Goal: Information Seeking & Learning: Learn about a topic

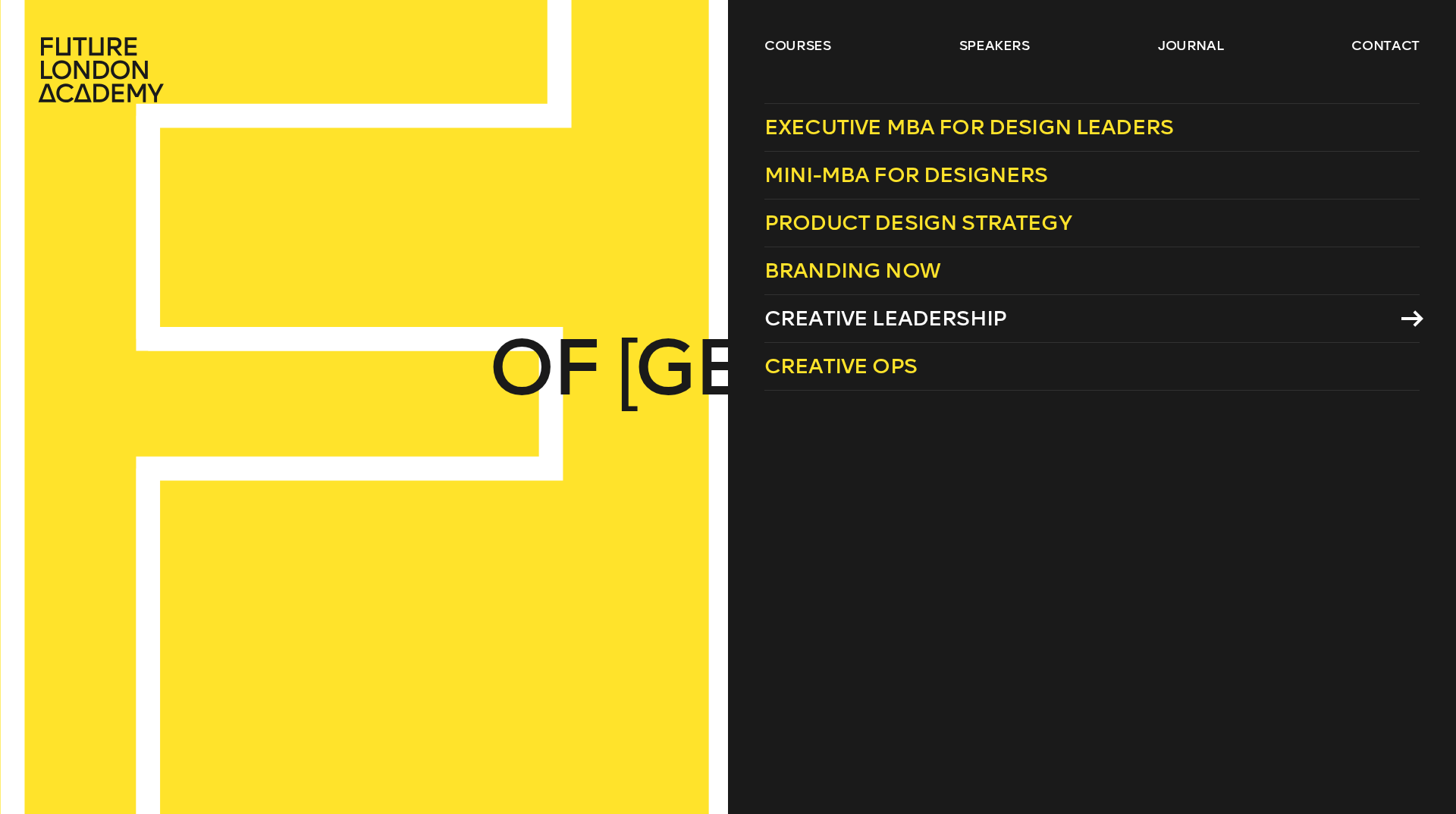
click at [873, 323] on span "Creative Leadership" at bounding box center [885, 318] width 242 height 25
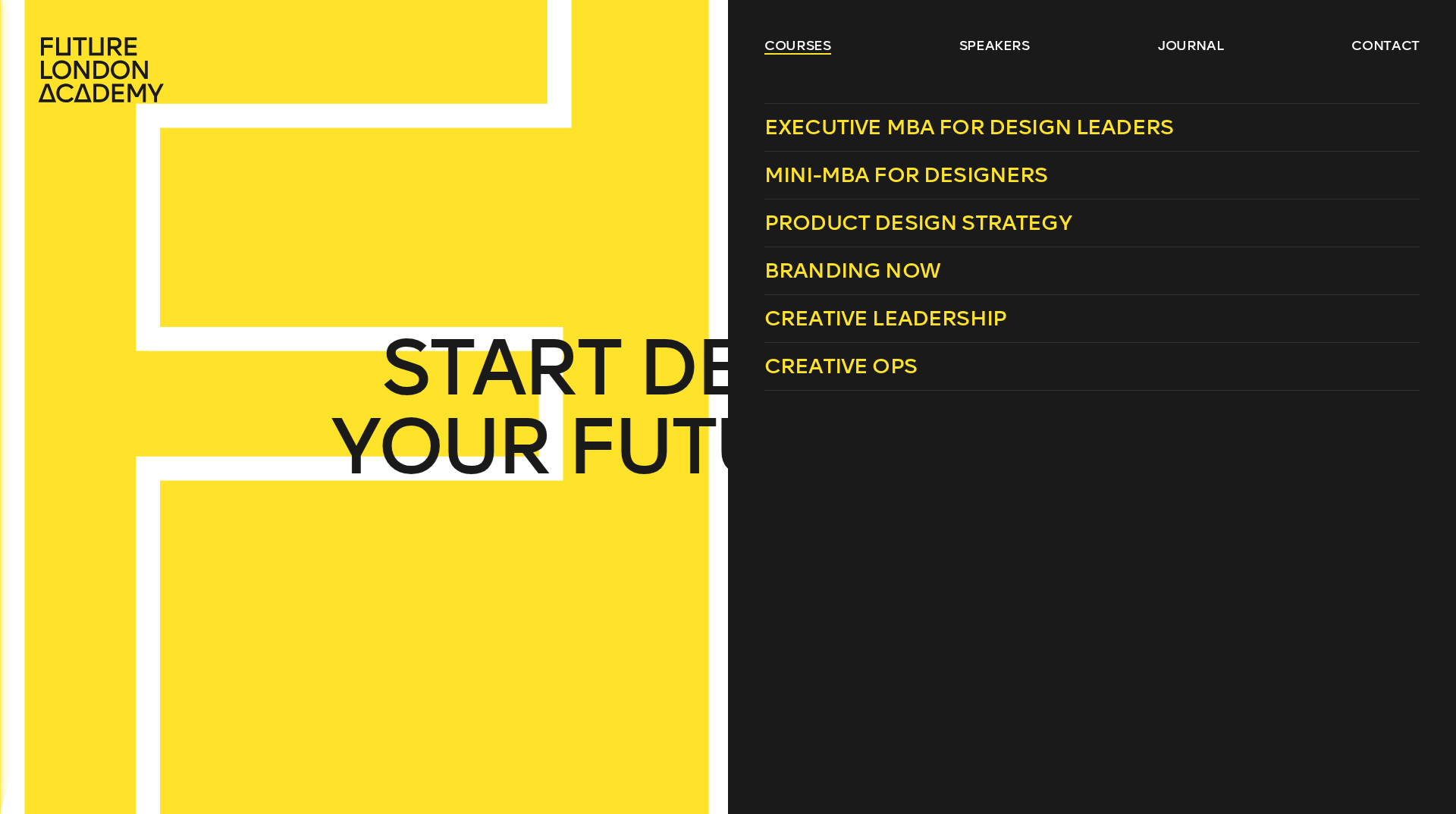
click at [785, 48] on link "courses" at bounding box center [797, 45] width 66 height 18
